Goal: Transaction & Acquisition: Book appointment/travel/reservation

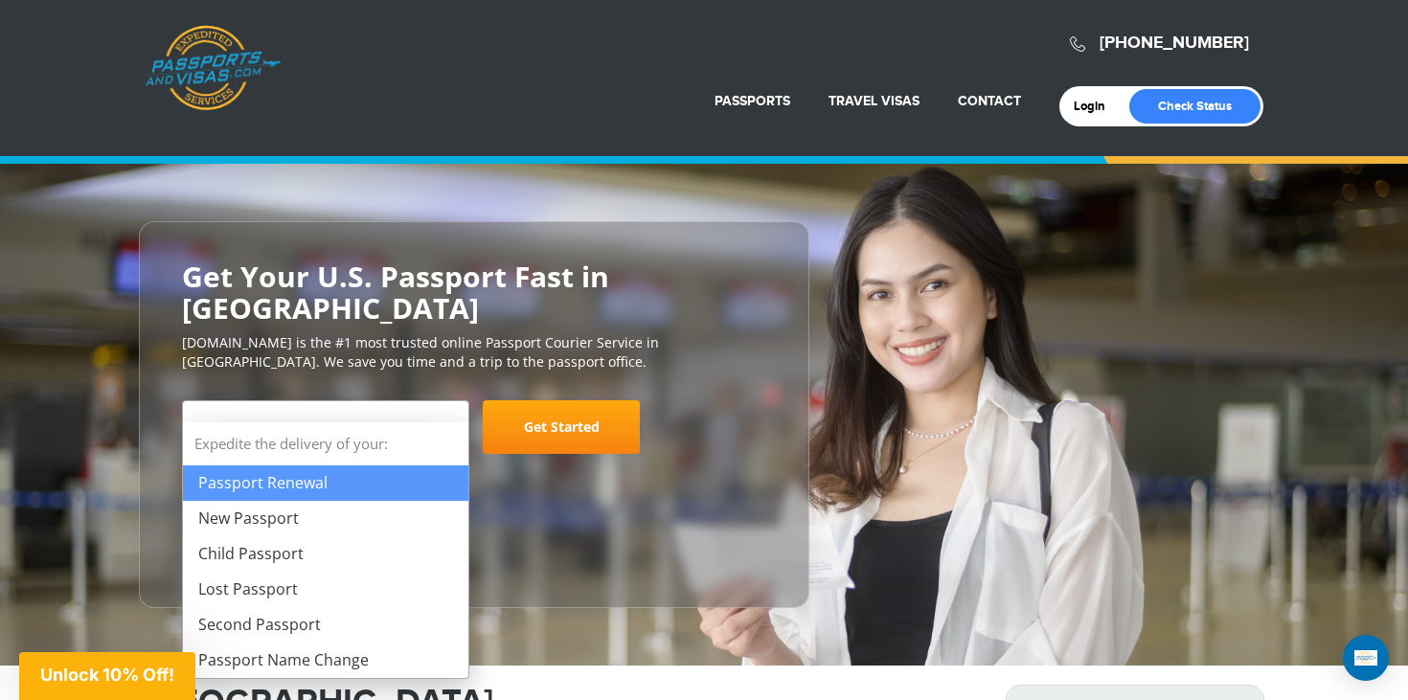
click at [405, 408] on span "Select Your Service" at bounding box center [323, 435] width 252 height 54
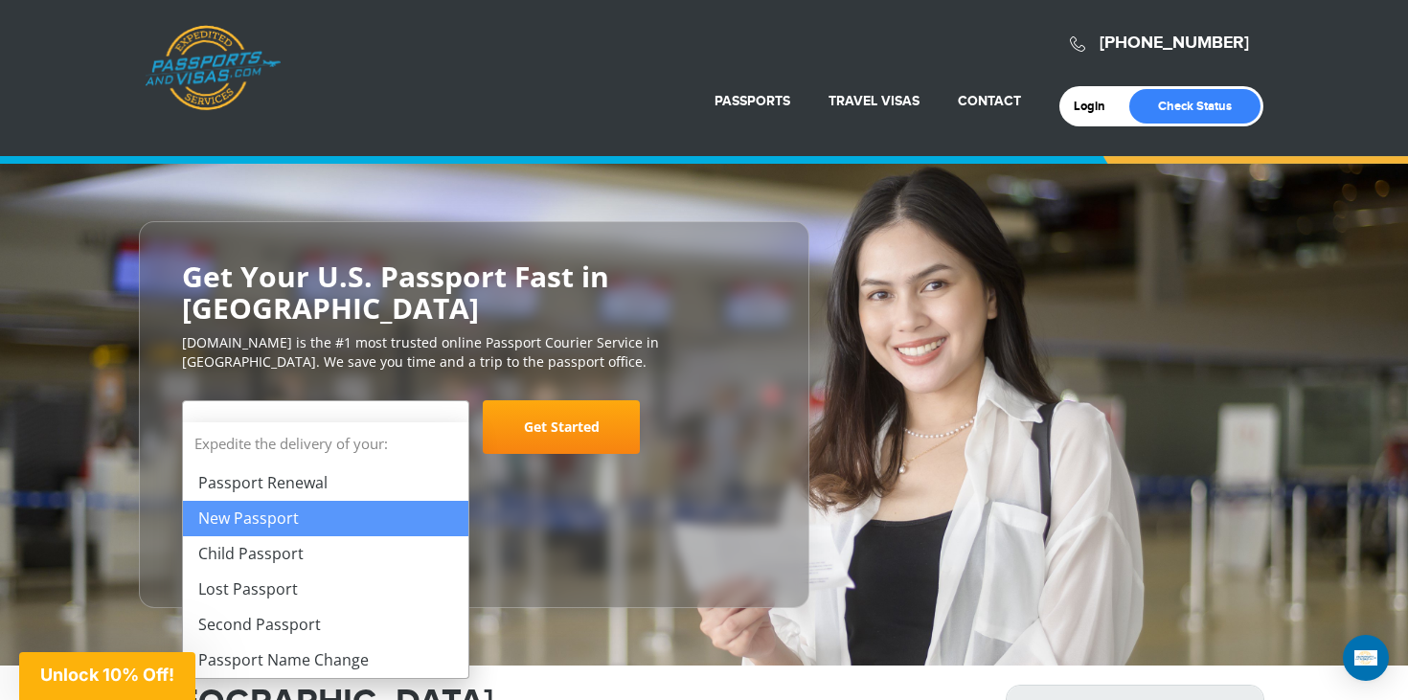
click at [365, 519] on body "720-538-8661 Passports & Visas.com Login Check Status Passports Passport Renewa…" at bounding box center [704, 350] width 1408 height 700
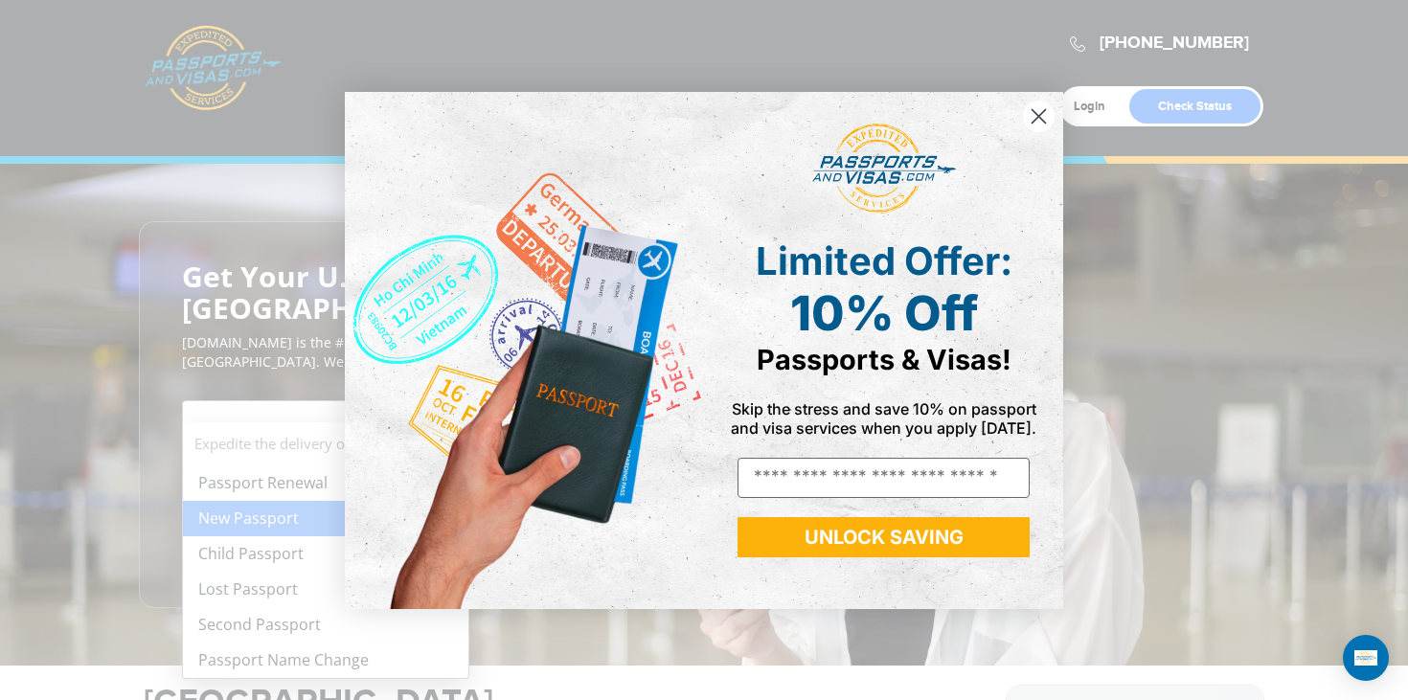
click at [1028, 124] on circle "Close dialog" at bounding box center [1039, 116] width 32 height 32
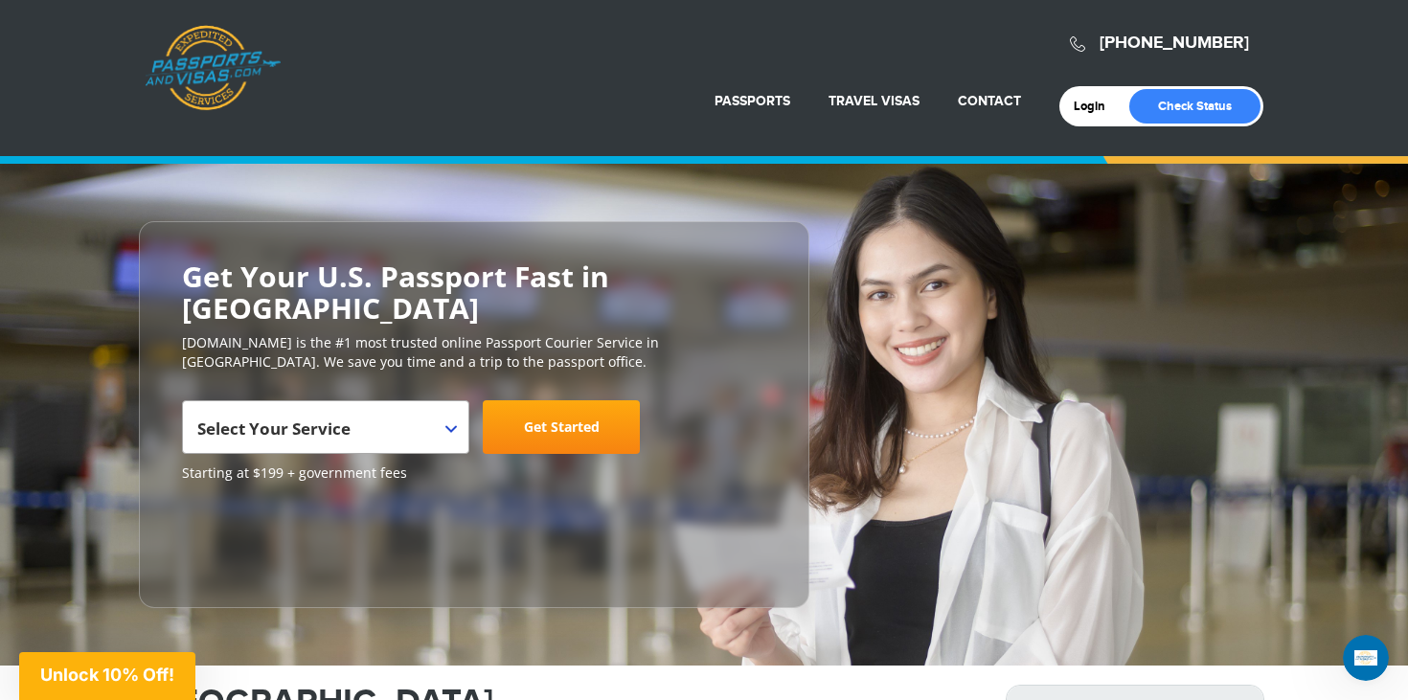
click at [304, 408] on span "Select Your Service" at bounding box center [323, 435] width 252 height 54
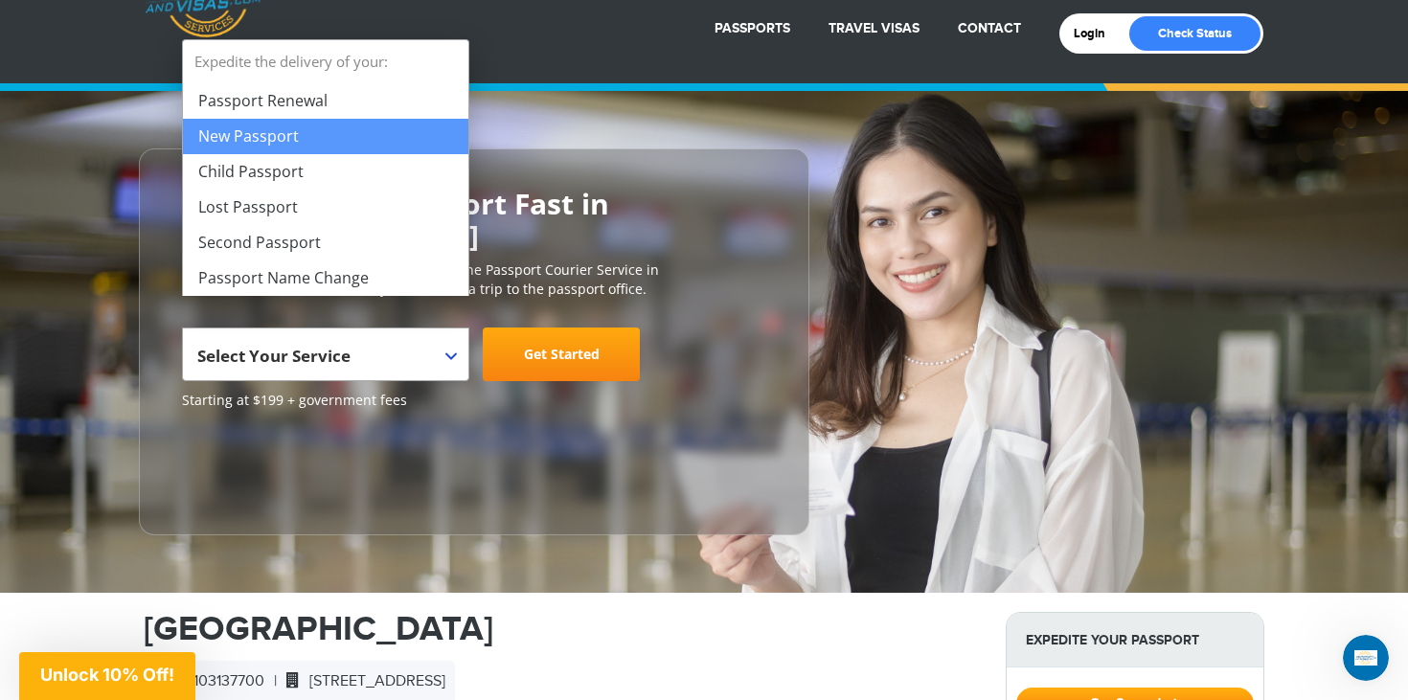
scroll to position [83, 0]
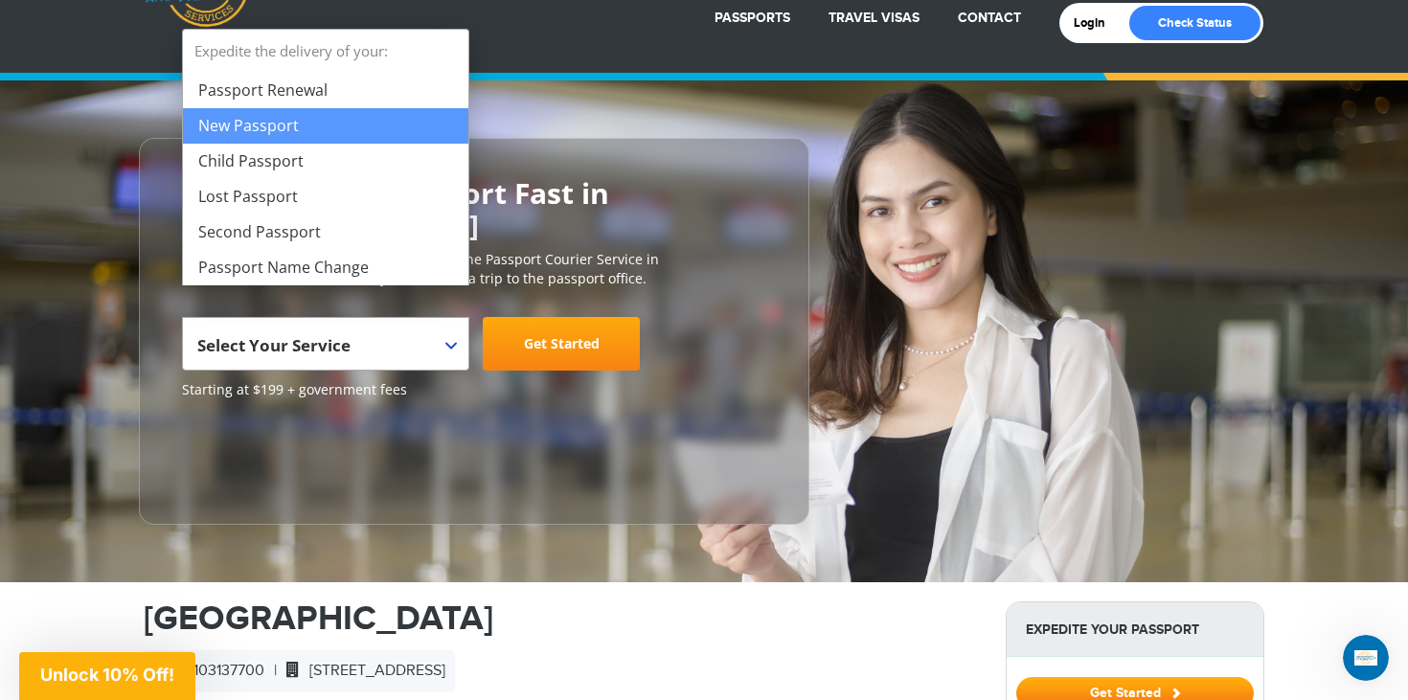
select select "**********"
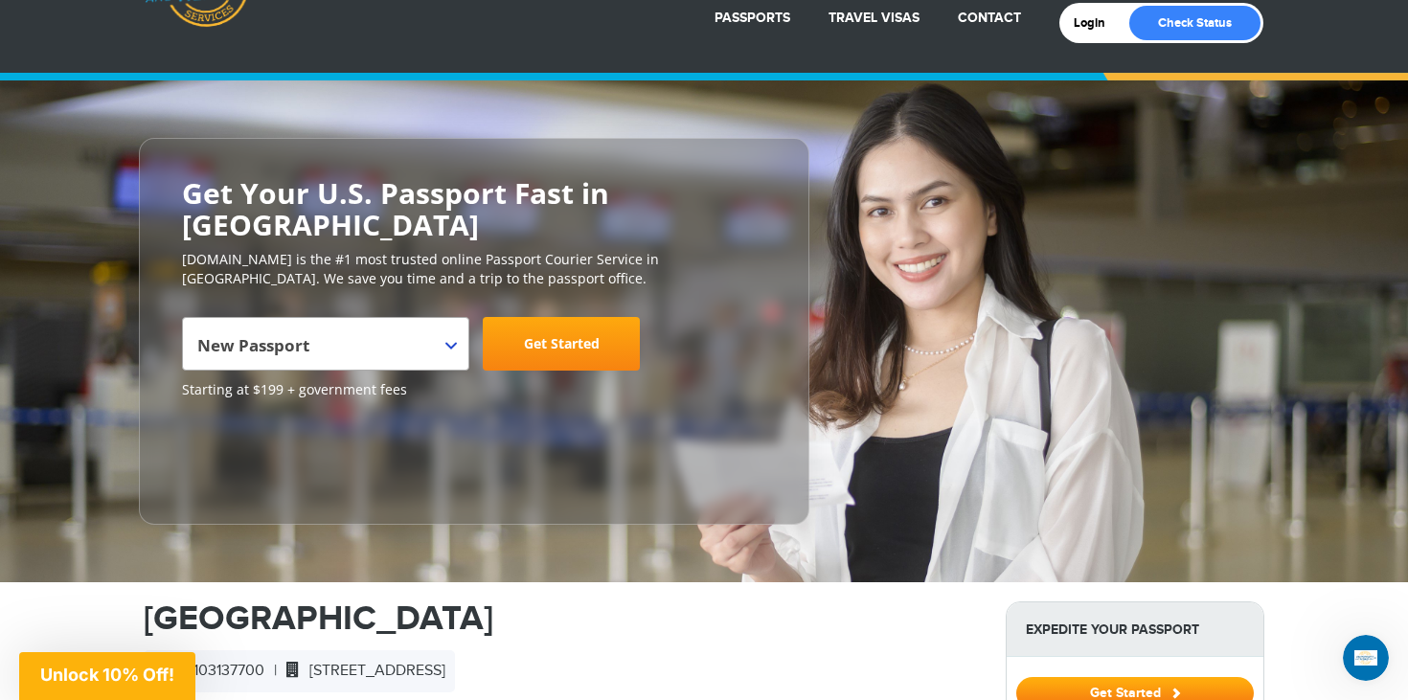
click at [541, 325] on link "Get Started" at bounding box center [561, 344] width 157 height 54
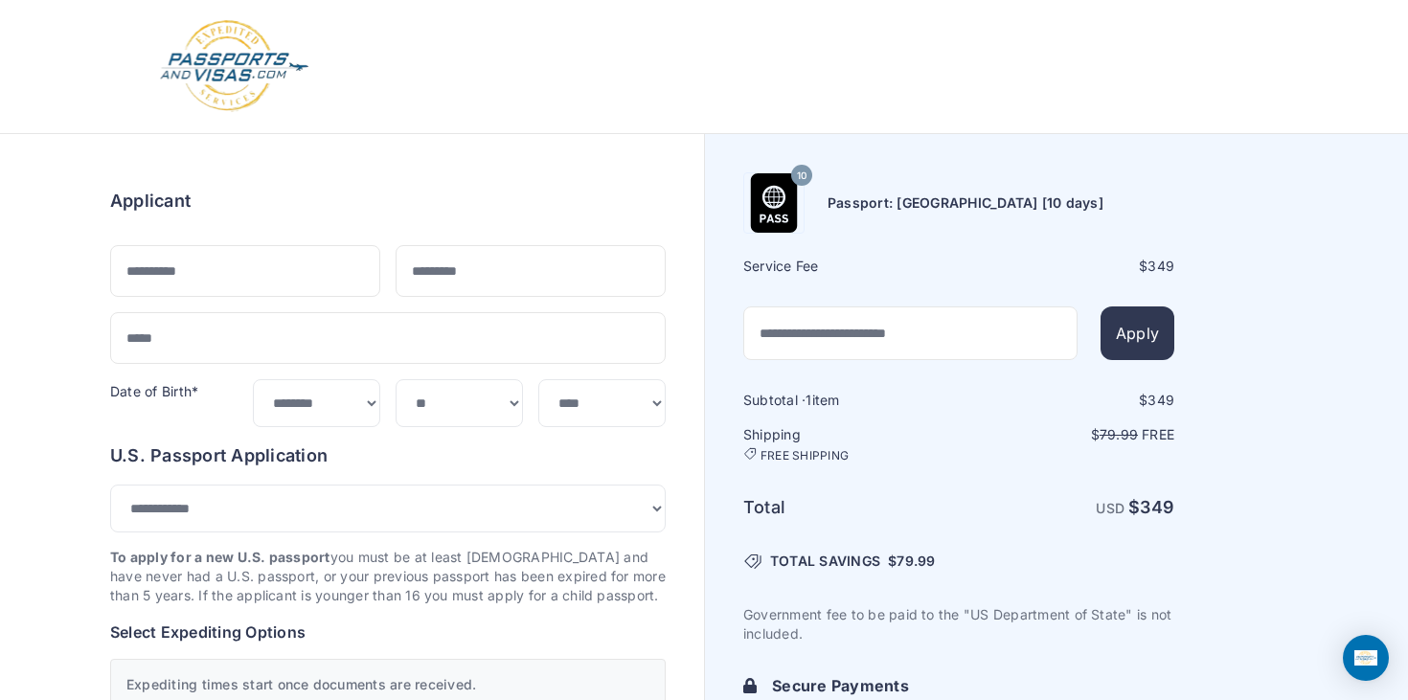
select select "***"
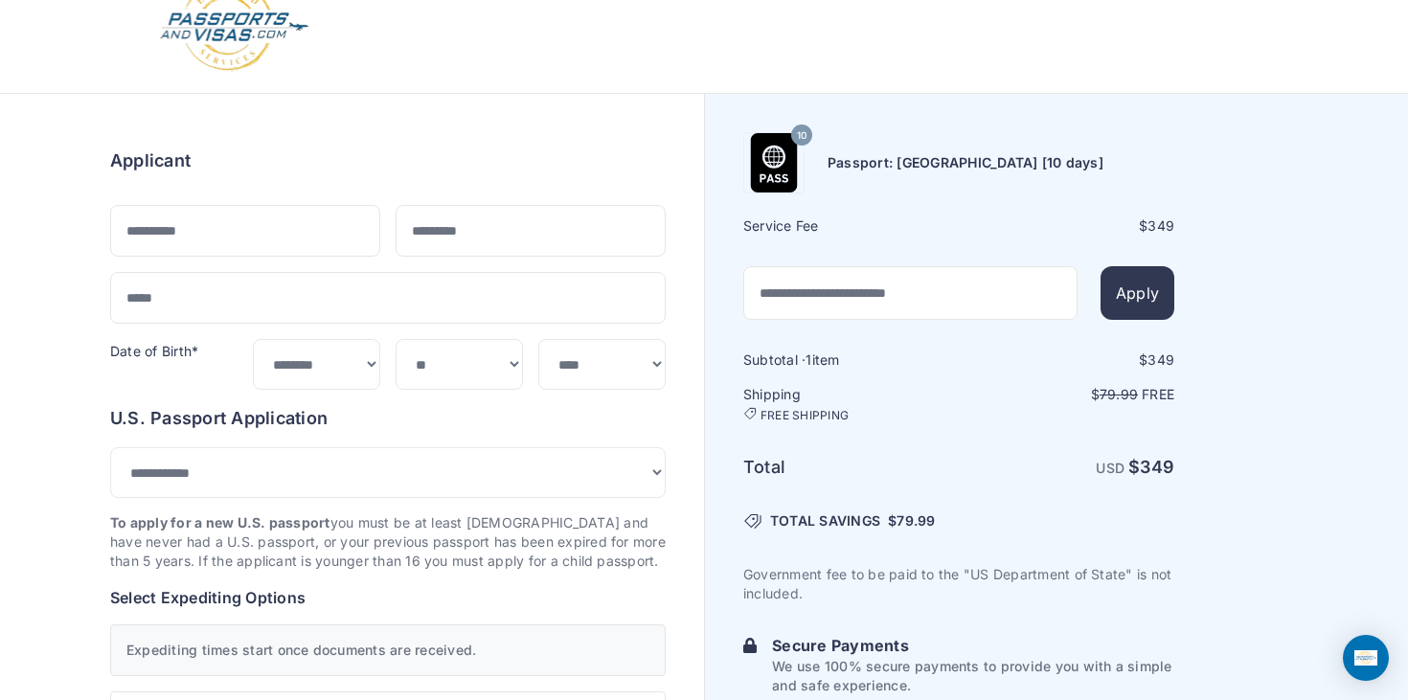
scroll to position [39, 0]
click at [823, 312] on input "text" at bounding box center [910, 294] width 334 height 54
click at [1026, 243] on div "10 [GEOGRAPHIC_DATA]: [GEOGRAPHIC_DATA] [10 days] Service Fee $ 349 Apply 1 349…" at bounding box center [958, 481] width 431 height 697
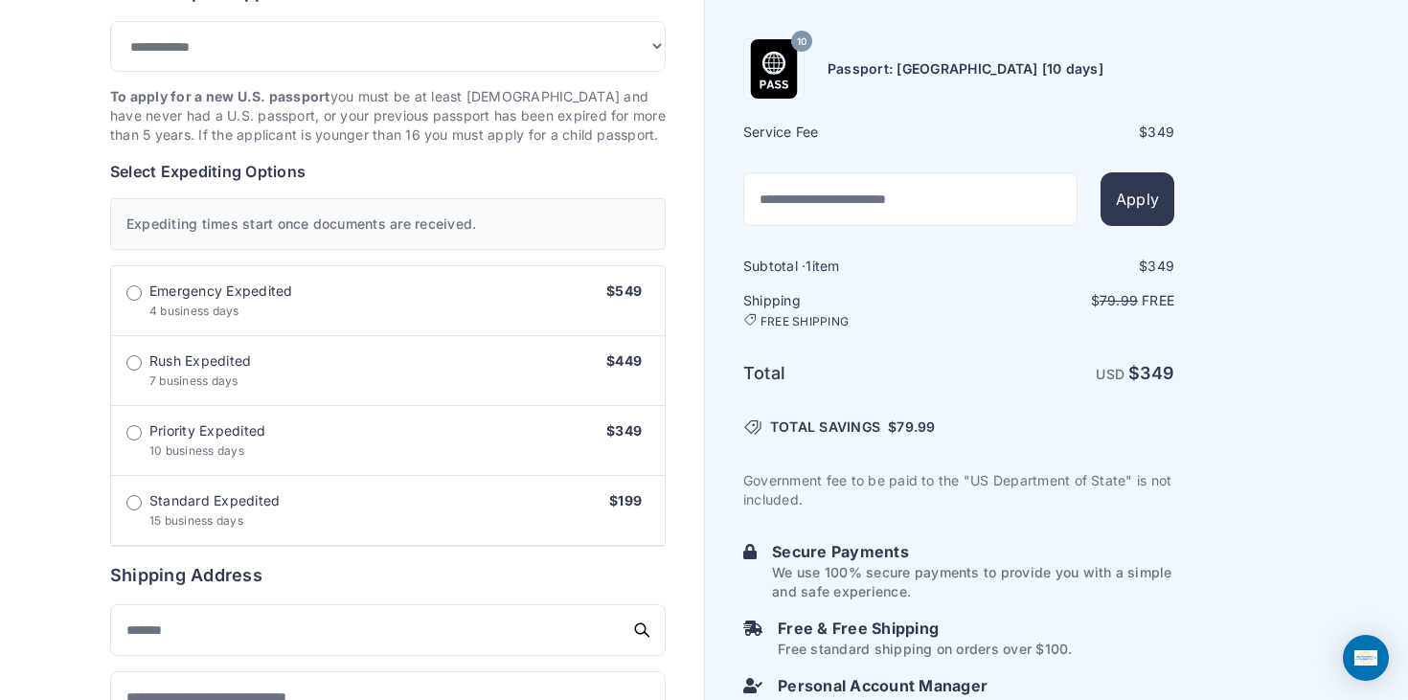
scroll to position [467, 0]
click at [558, 32] on select "**********" at bounding box center [387, 45] width 555 height 51
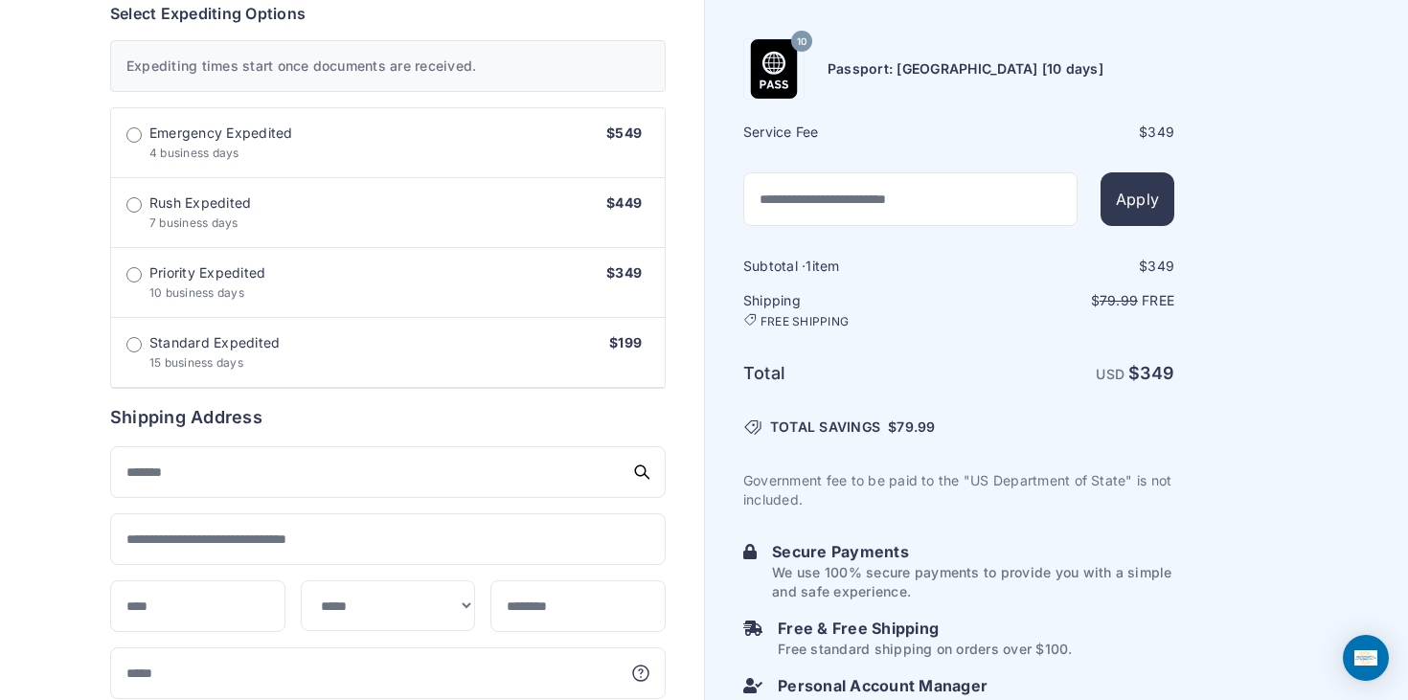
click at [574, 337] on label "Standard Expedited 15 business days $199" at bounding box center [387, 353] width 553 height 70
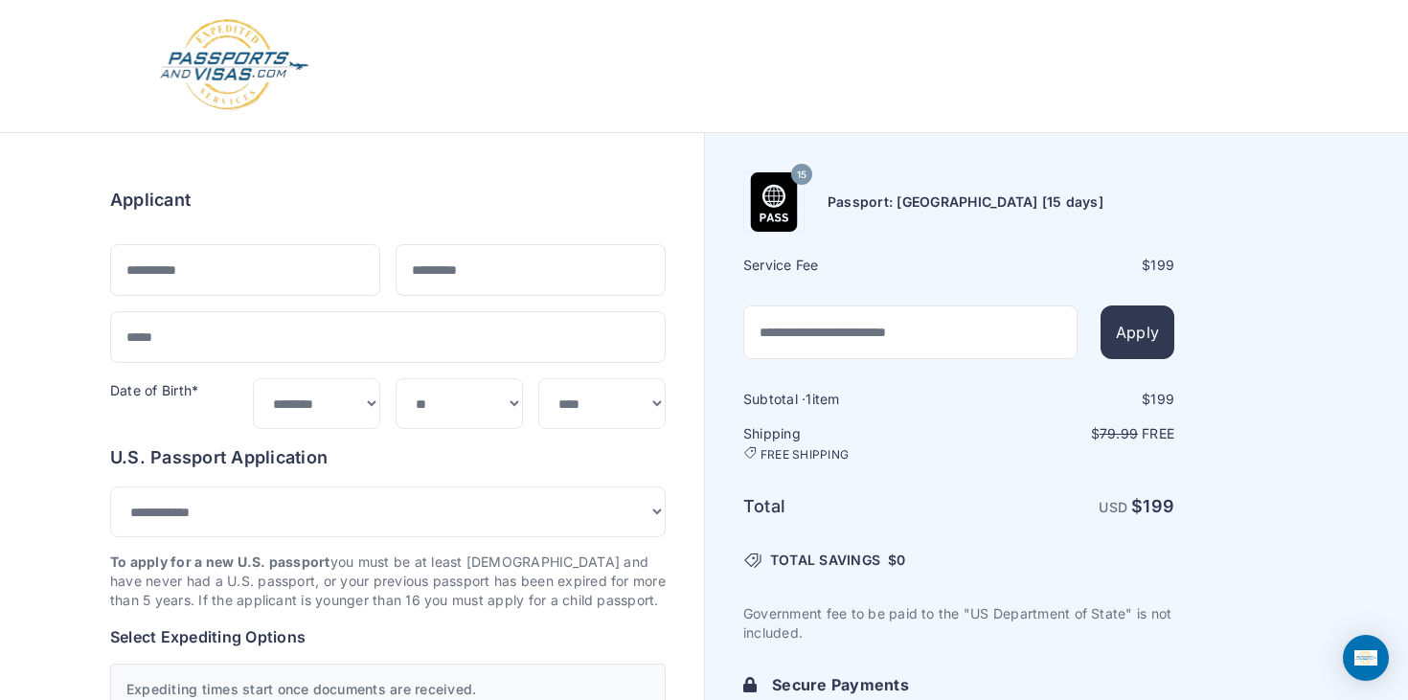
scroll to position [0, 0]
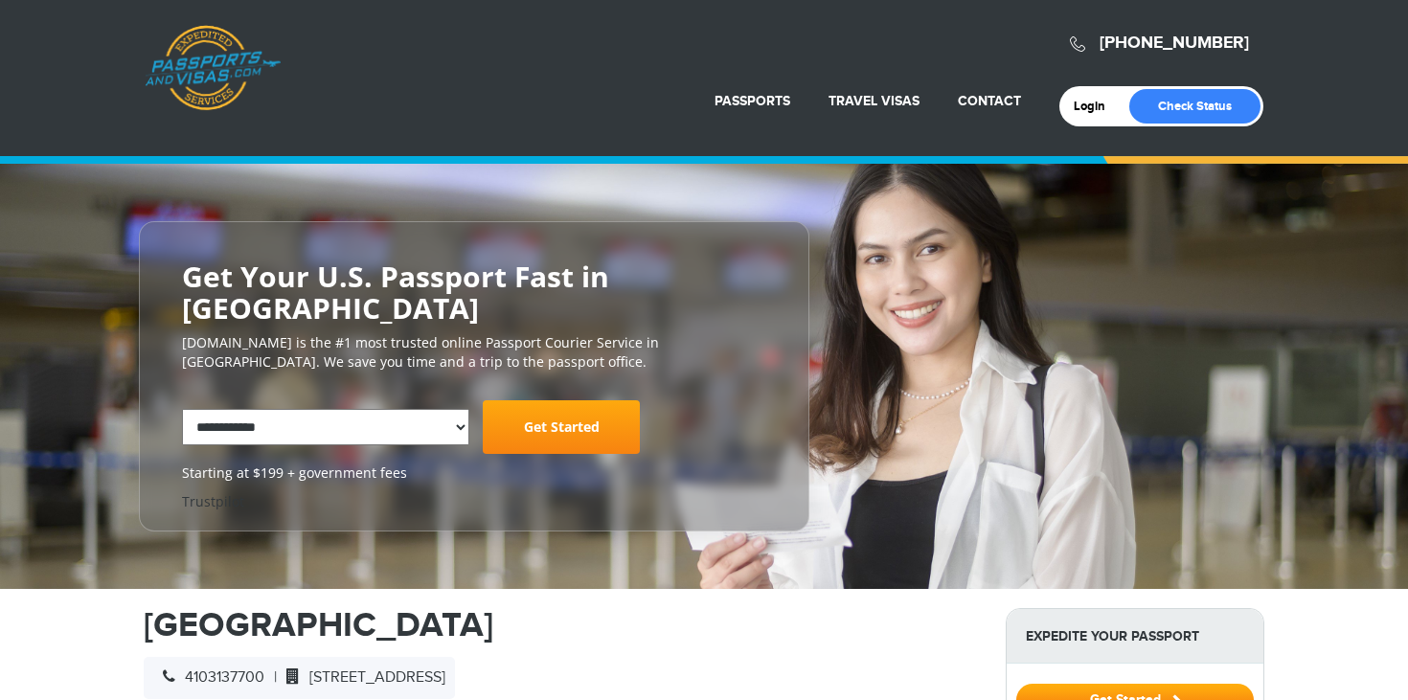
select select "**********"
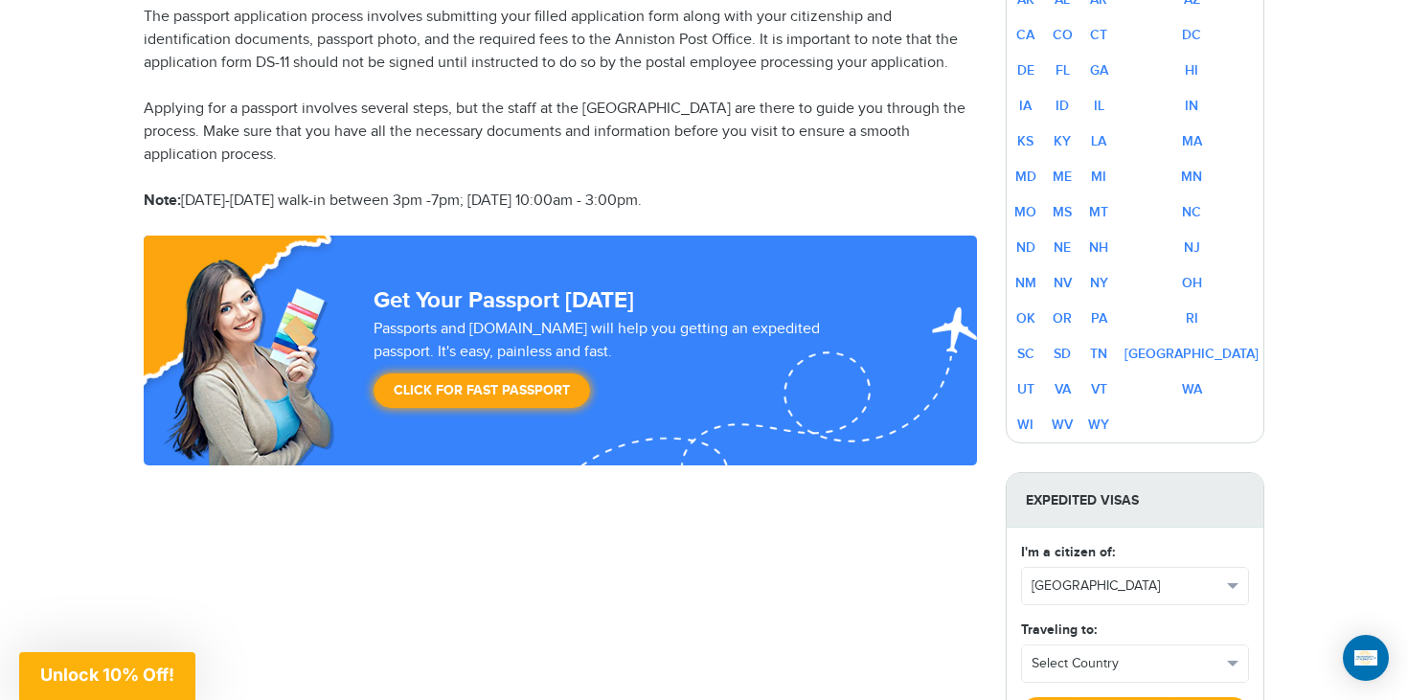
scroll to position [1244, 0]
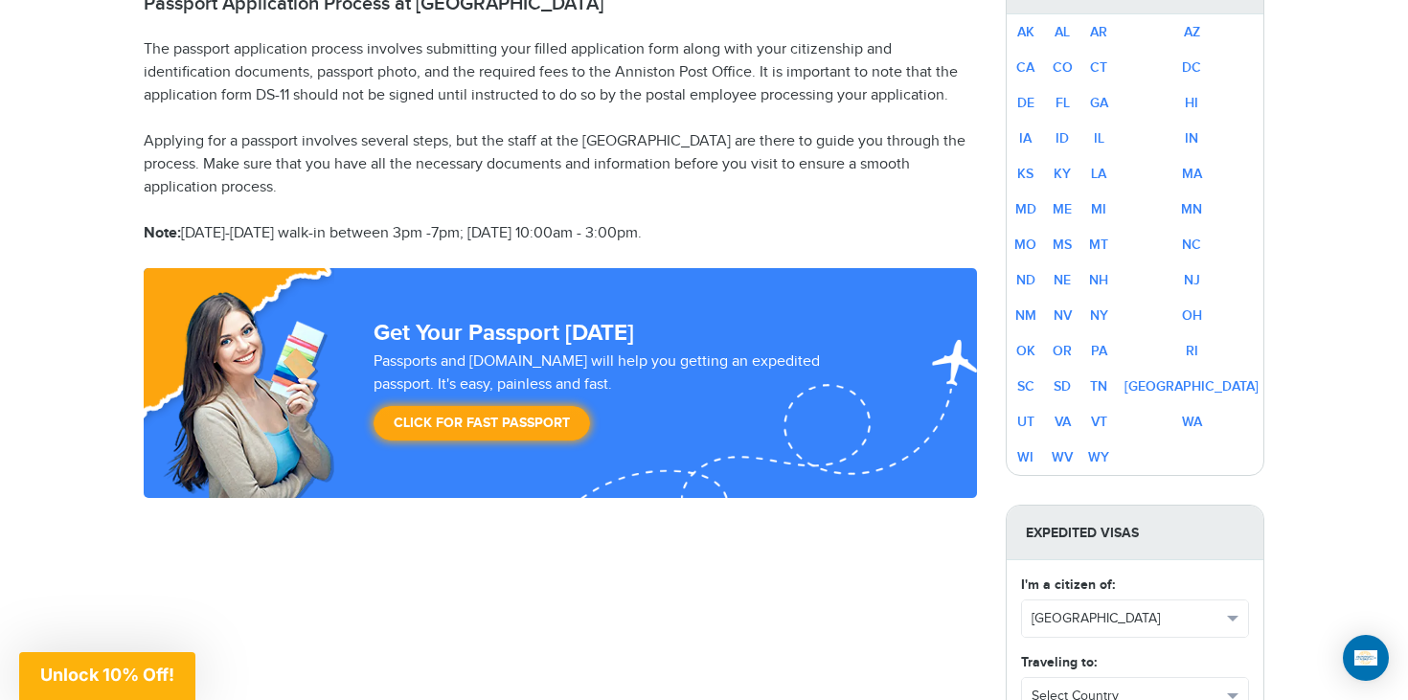
drag, startPoint x: 195, startPoint y: 199, endPoint x: 729, endPoint y: 200, distance: 533.3
click at [733, 222] on p "Note: [DATE]-[DATE] walk-in between 3pm -7pm; [DATE] 10:00am - 3:00pm." at bounding box center [560, 233] width 833 height 23
click at [729, 222] on p "Note: Monday-Thursday walk-in between 3pm -7pm; Saturday 10:00am - 3:00pm." at bounding box center [560, 233] width 833 height 23
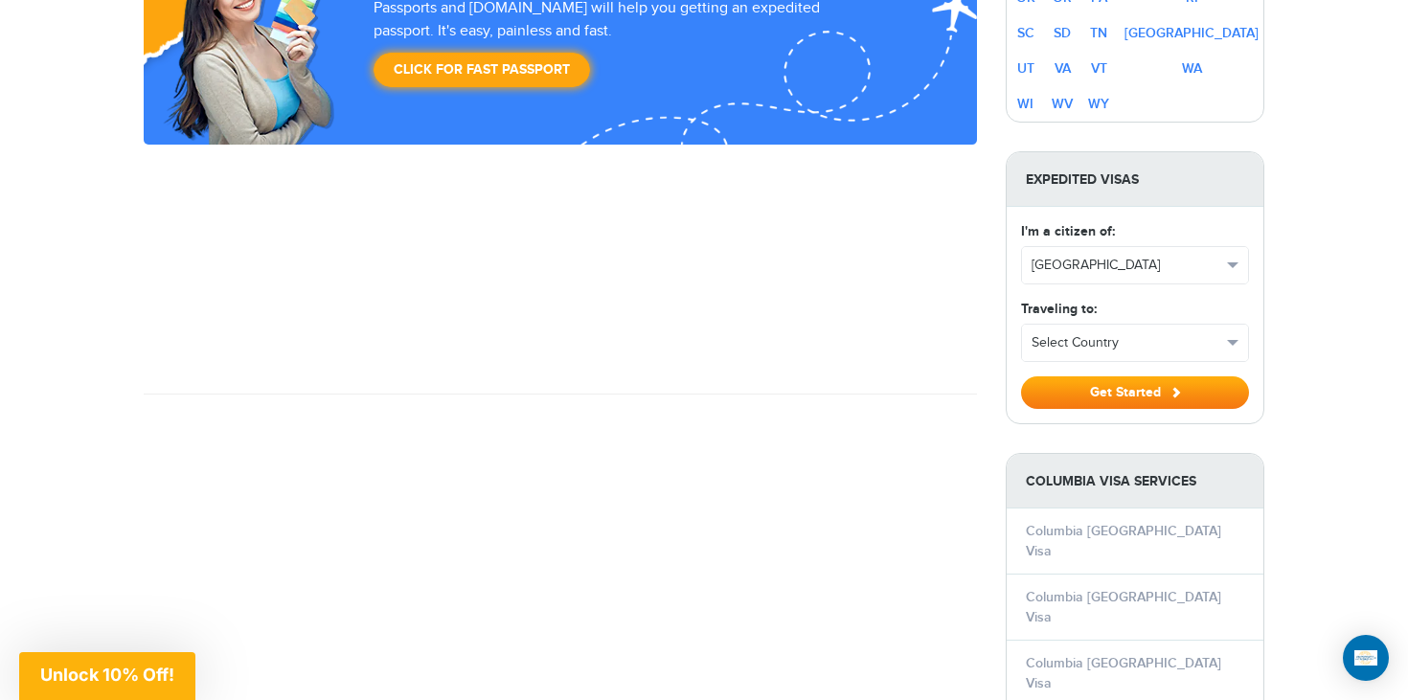
scroll to position [1176, 0]
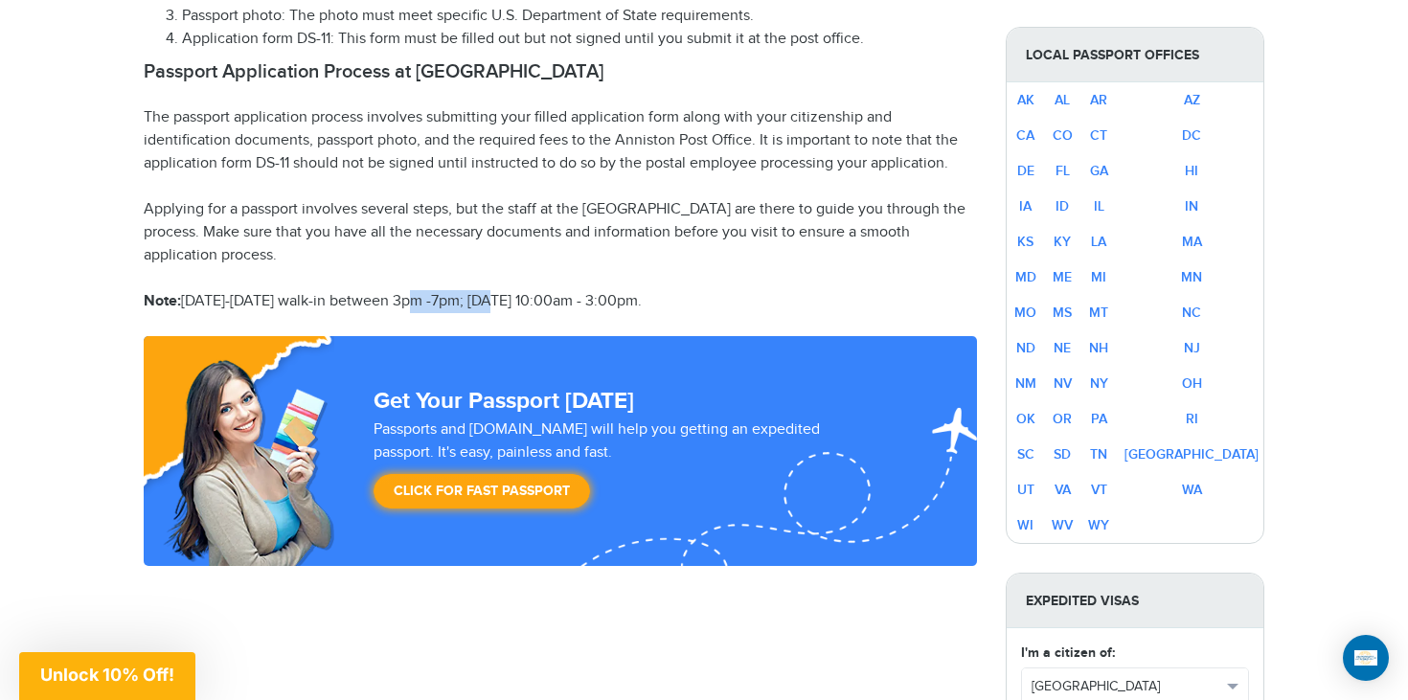
drag, startPoint x: 417, startPoint y: 270, endPoint x: 498, endPoint y: 280, distance: 81.0
click at [498, 290] on p "Note: Monday-Thursday walk-in between 3pm -7pm; Saturday 10:00am - 3:00pm." at bounding box center [560, 301] width 833 height 23
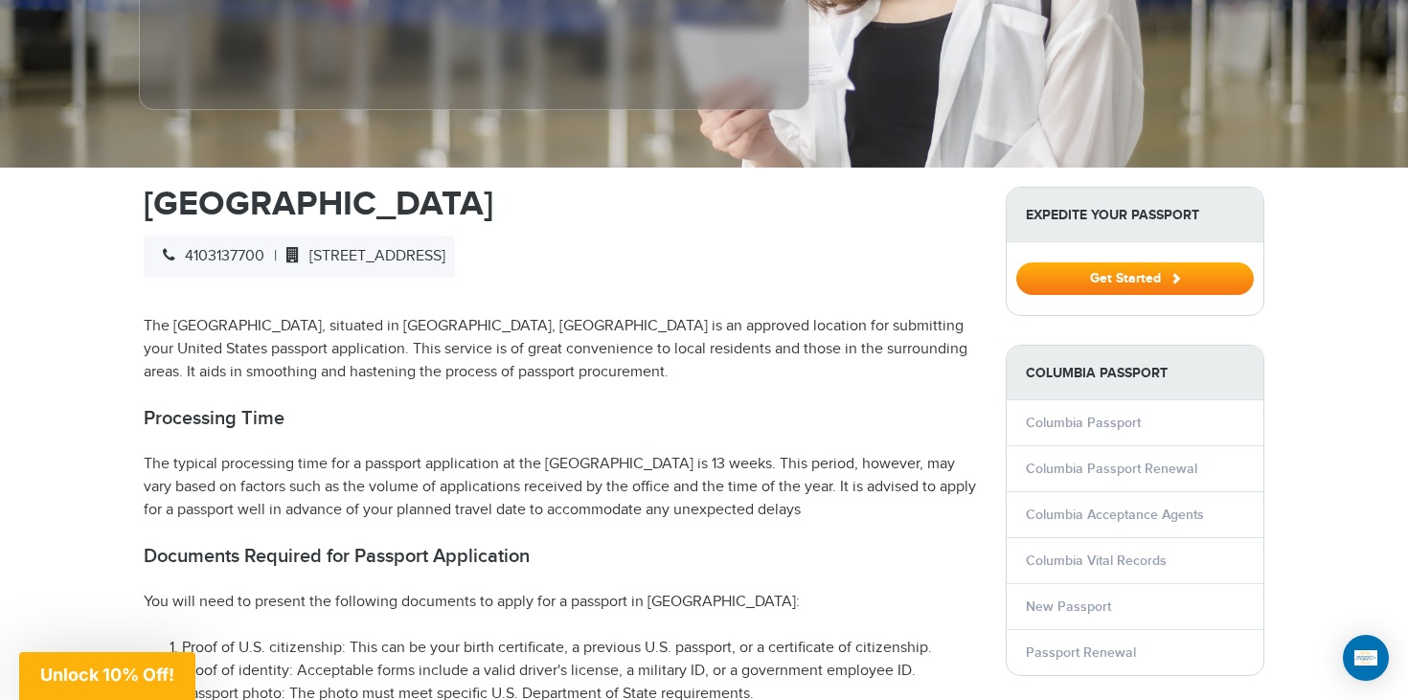
scroll to position [0, 0]
